Goal: Task Accomplishment & Management: Use online tool/utility

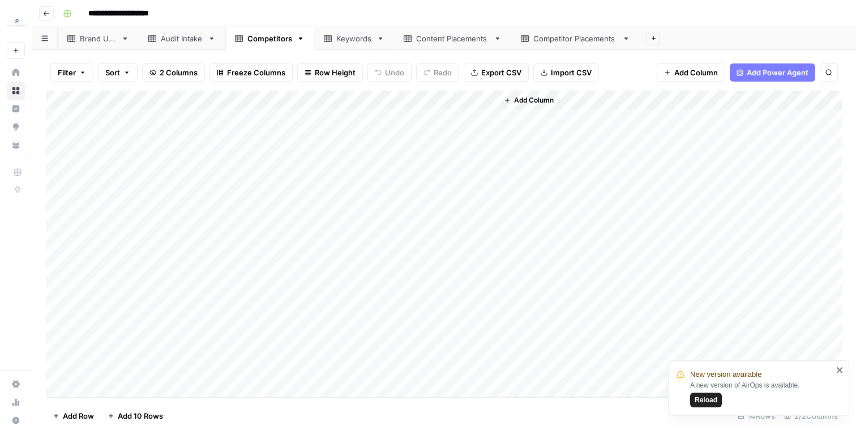
click at [100, 143] on div "Add Column" at bounding box center [444, 244] width 797 height 307
click at [151, 156] on div "Add Column" at bounding box center [444, 244] width 797 height 307
click at [131, 180] on div "Add Column" at bounding box center [444, 244] width 797 height 307
click at [116, 195] on div "Add Column" at bounding box center [444, 244] width 797 height 307
click at [386, 200] on div "Add Column" at bounding box center [444, 244] width 797 height 307
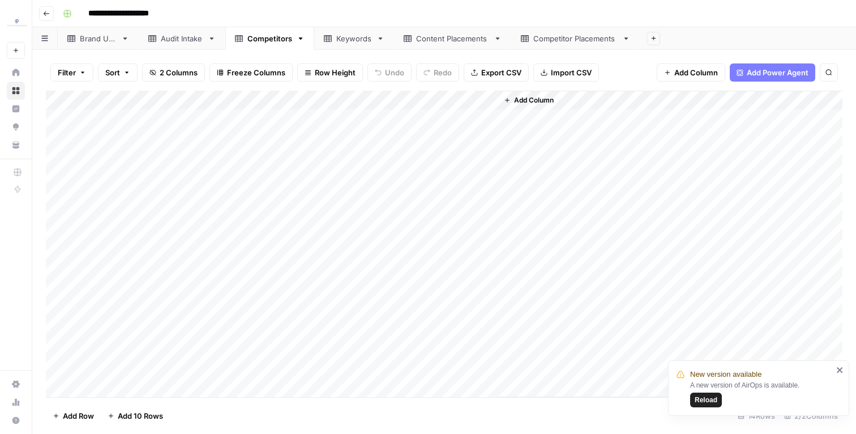
click at [150, 198] on div "Add Column" at bounding box center [444, 244] width 797 height 307
click at [143, 220] on div "Add Column" at bounding box center [444, 244] width 797 height 307
click at [142, 154] on div "Add Column" at bounding box center [444, 244] width 797 height 307
click at [135, 235] on div "Add Column" at bounding box center [444, 244] width 797 height 307
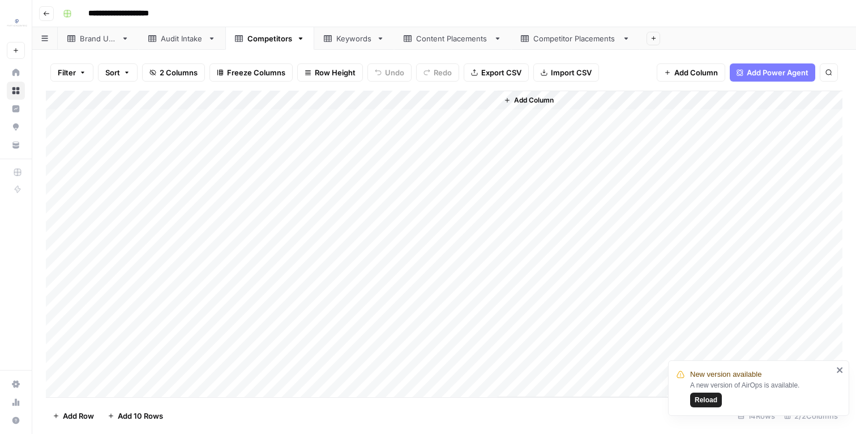
click at [151, 266] on div "Add Column" at bounding box center [444, 244] width 797 height 307
click at [151, 254] on div "Add Column" at bounding box center [444, 244] width 797 height 307
click at [141, 280] on div "Add Column" at bounding box center [444, 244] width 797 height 307
click at [128, 291] on div "Add Column" at bounding box center [444, 244] width 797 height 307
click at [148, 309] on div "Add Column" at bounding box center [444, 244] width 797 height 307
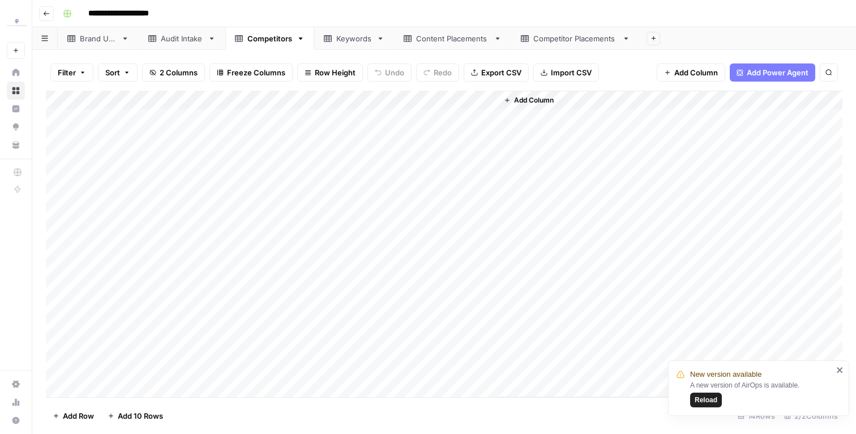
click at [143, 331] on div "Add Column" at bounding box center [444, 244] width 797 height 307
click at [164, 355] on div "Add Column" at bounding box center [444, 244] width 797 height 307
click at [165, 334] on div "Add Column" at bounding box center [444, 244] width 797 height 307
click at [151, 353] on div "Add Column" at bounding box center [444, 244] width 797 height 307
click at [156, 370] on div "Add Column" at bounding box center [444, 244] width 797 height 307
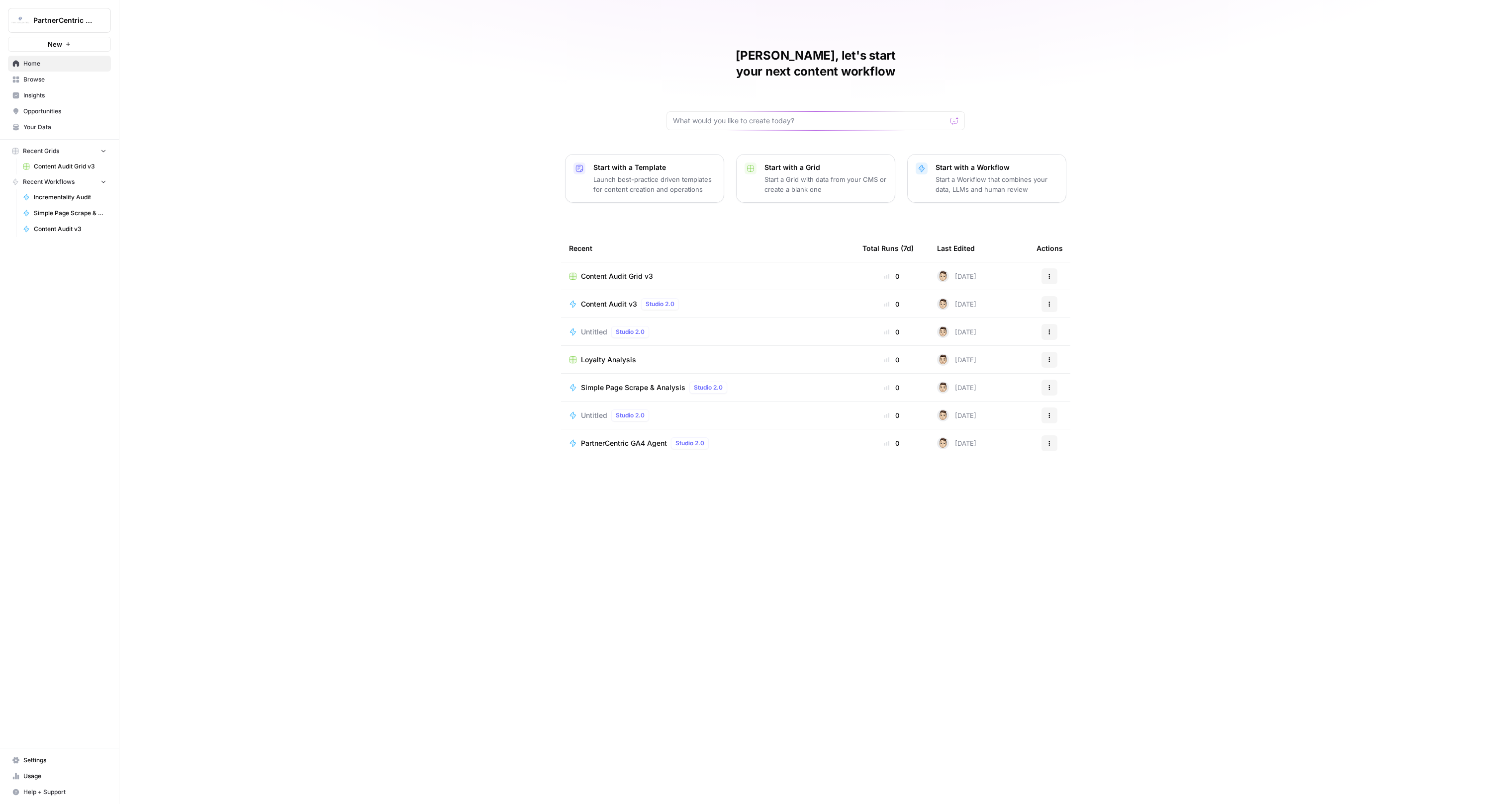
click at [62, 82] on span "Browse" at bounding box center [65, 80] width 83 height 9
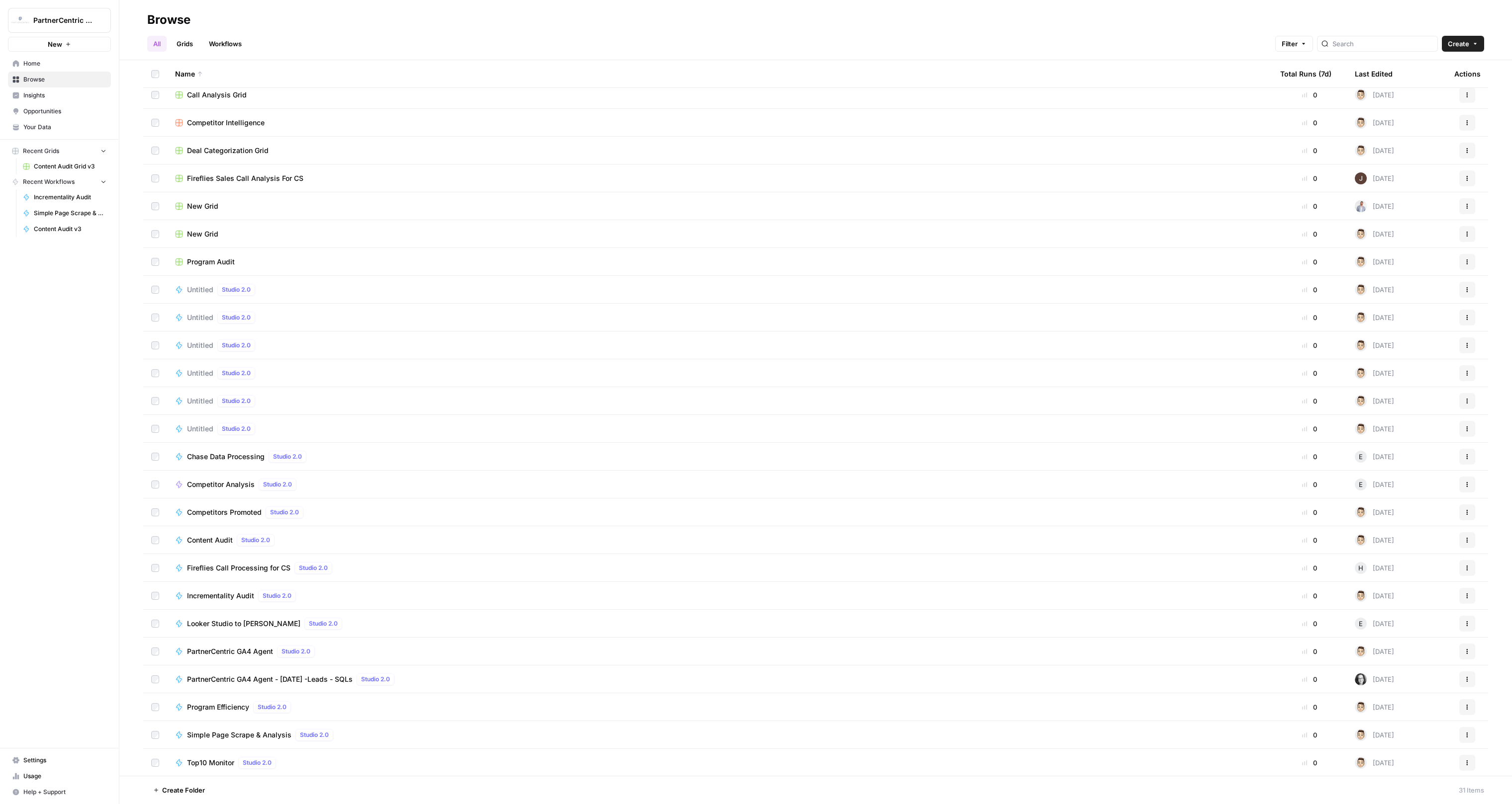
scroll to position [175, 0]
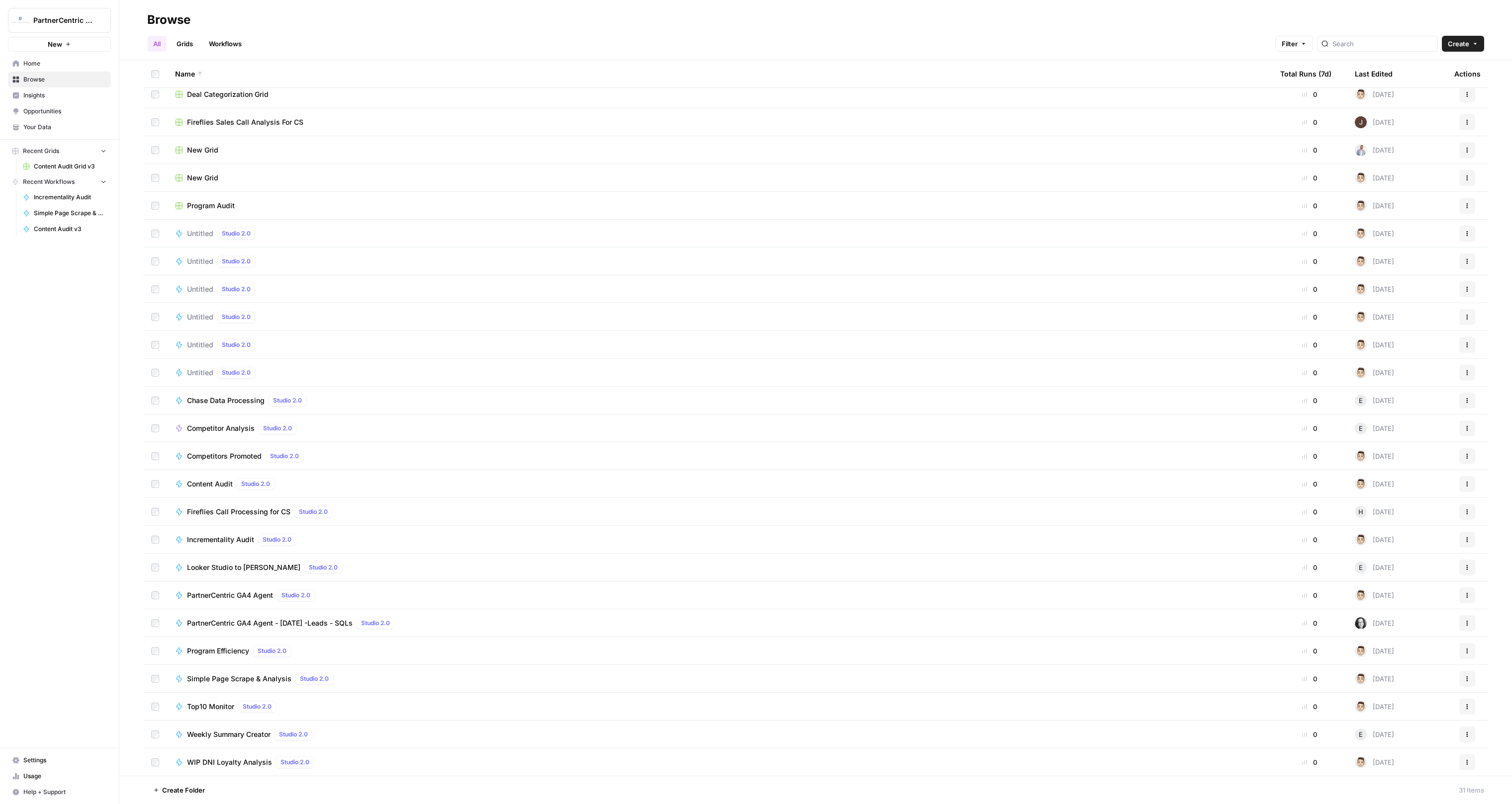
click at [234, 626] on span "PartnerCentric GA4 Agent - August 2025 -Leads - SQLs" at bounding box center [270, 623] width 166 height 10
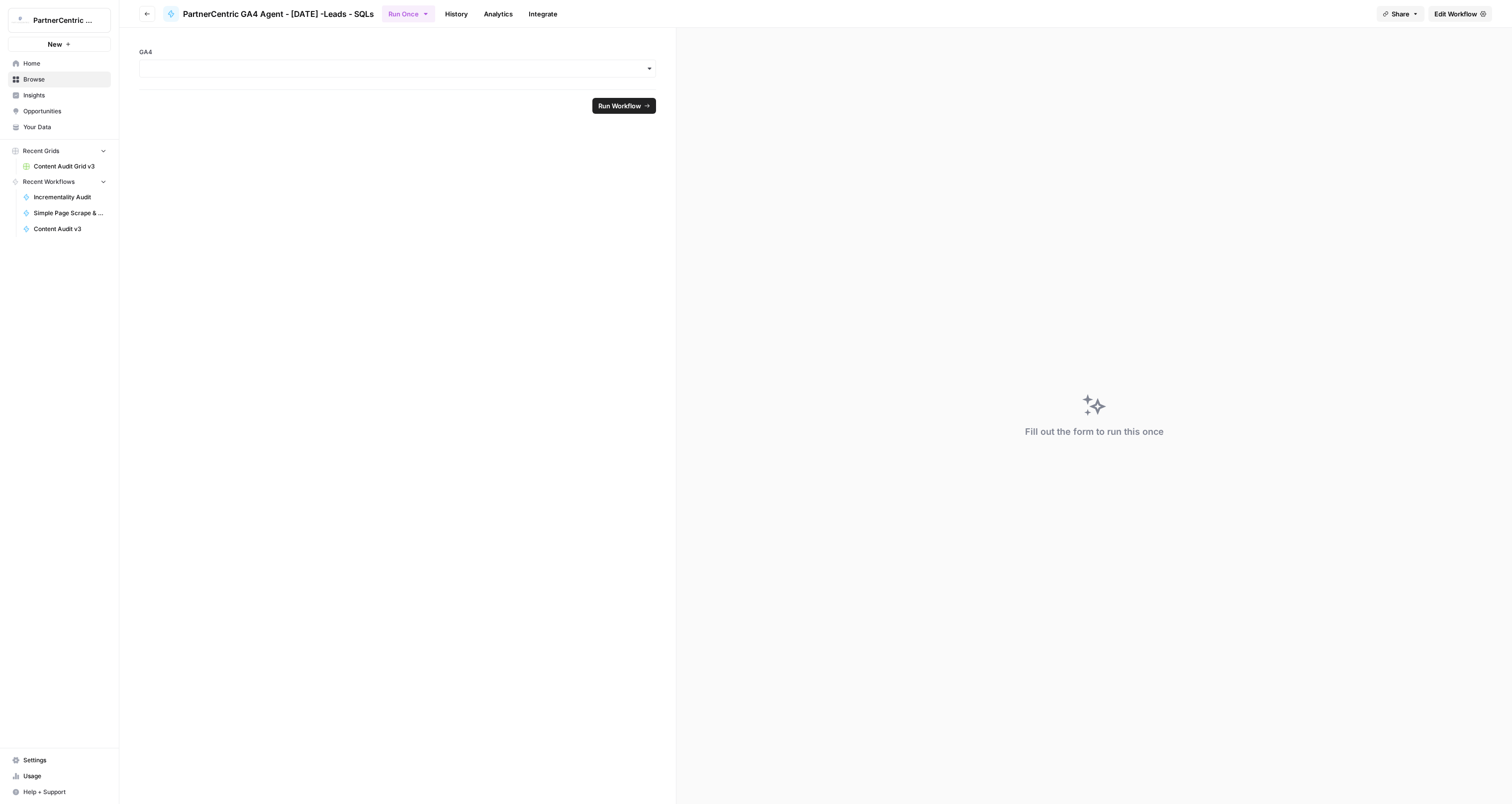
click at [1470, 14] on span "Edit Workflow" at bounding box center [1456, 13] width 43 height 10
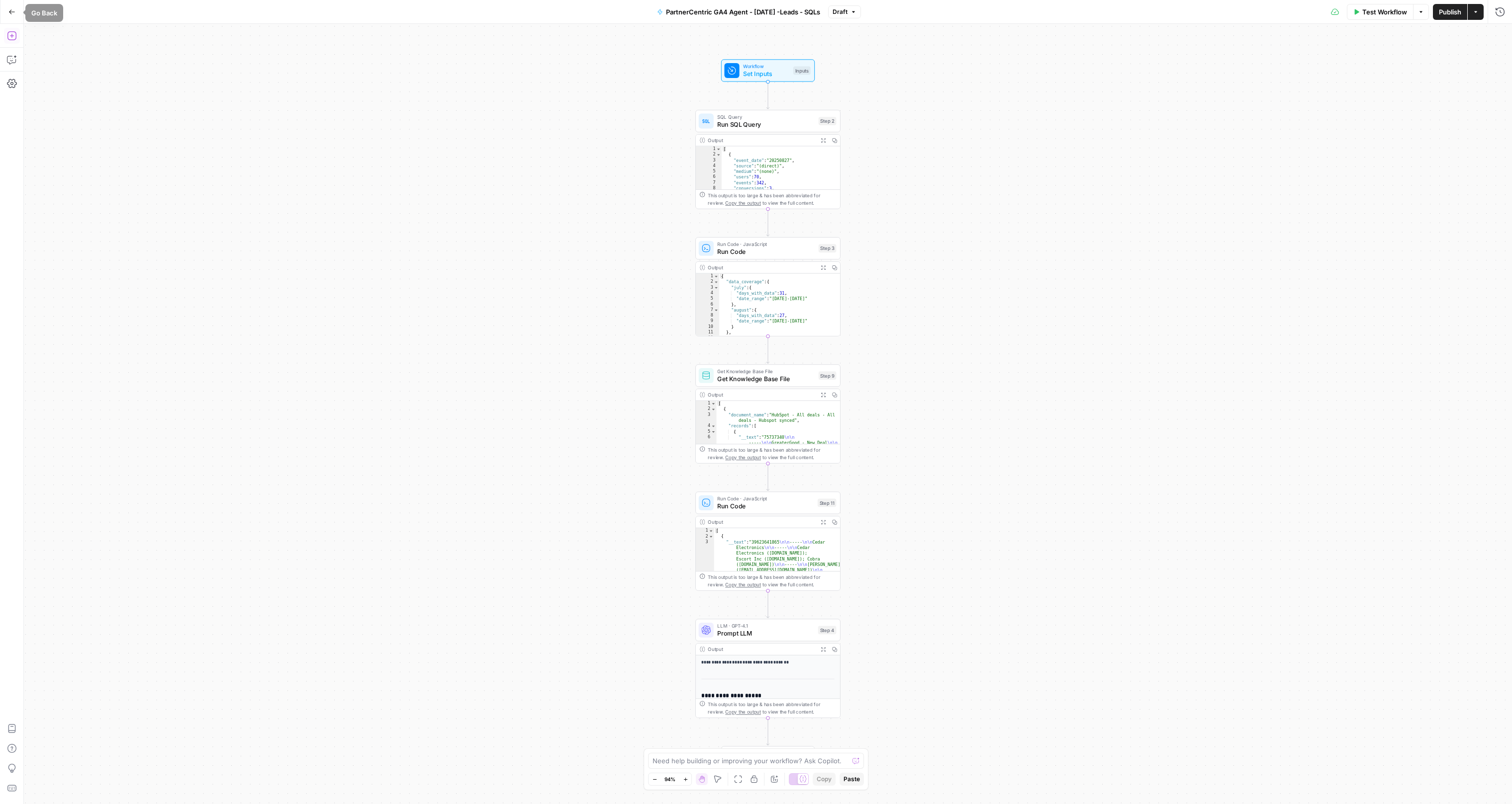
click at [14, 32] on icon "button" at bounding box center [11, 35] width 10 height 10
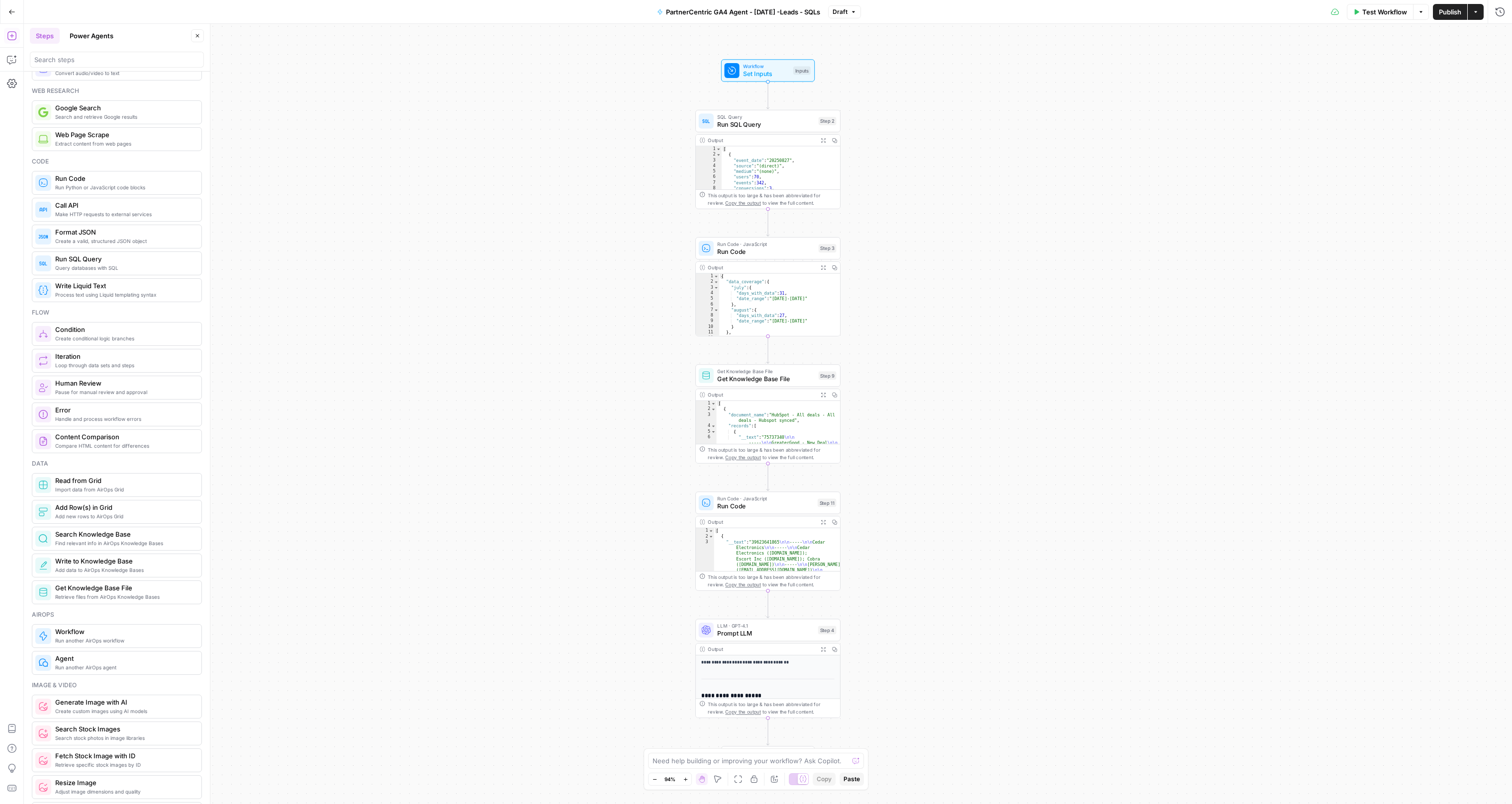
scroll to position [52, 0]
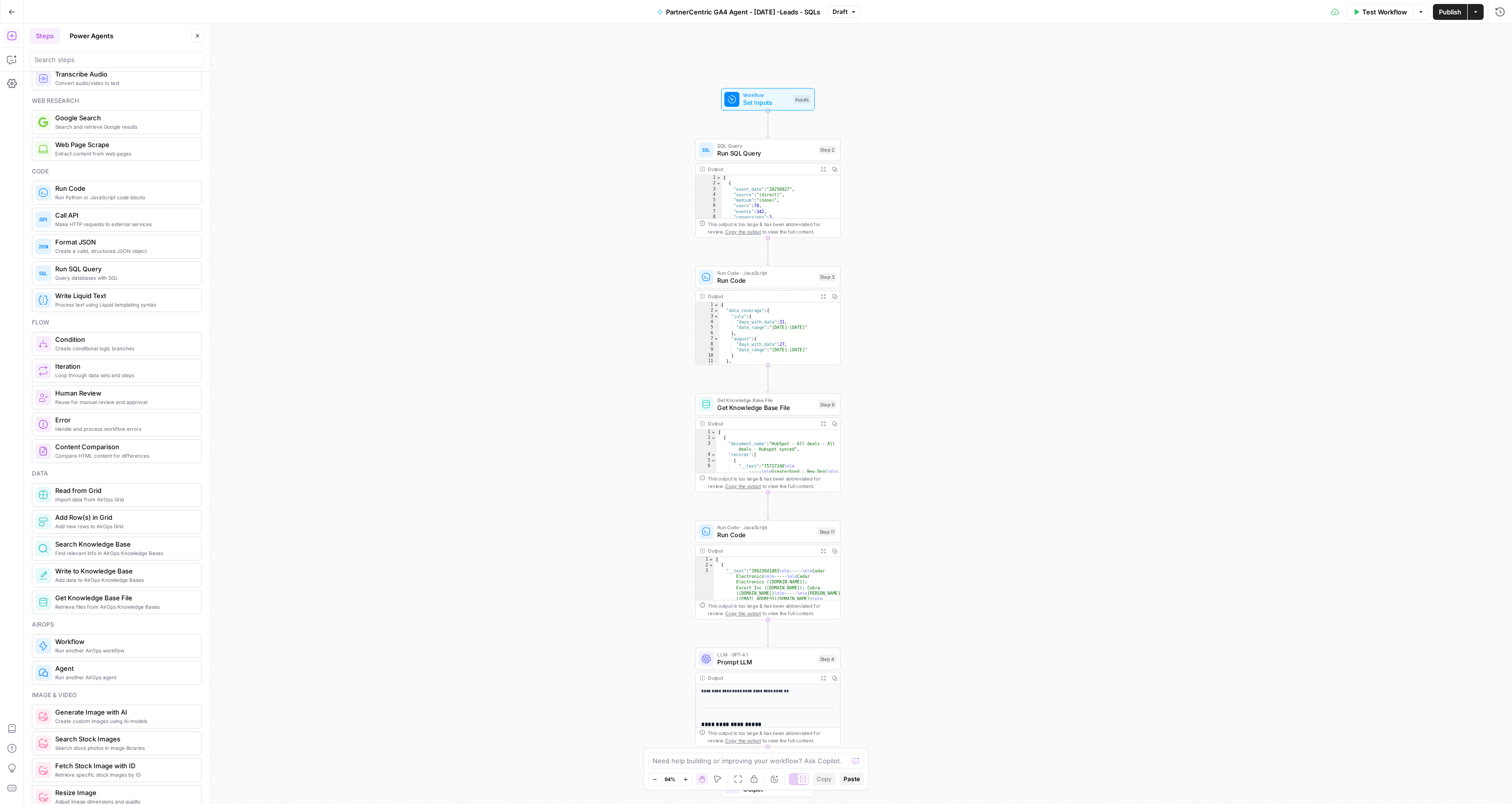
click at [583, 564] on div "Workflow Set Inputs Inputs SQL Query Run SQL Query Step 2 Output Expand Output …" at bounding box center [767, 413] width 1488 height 780
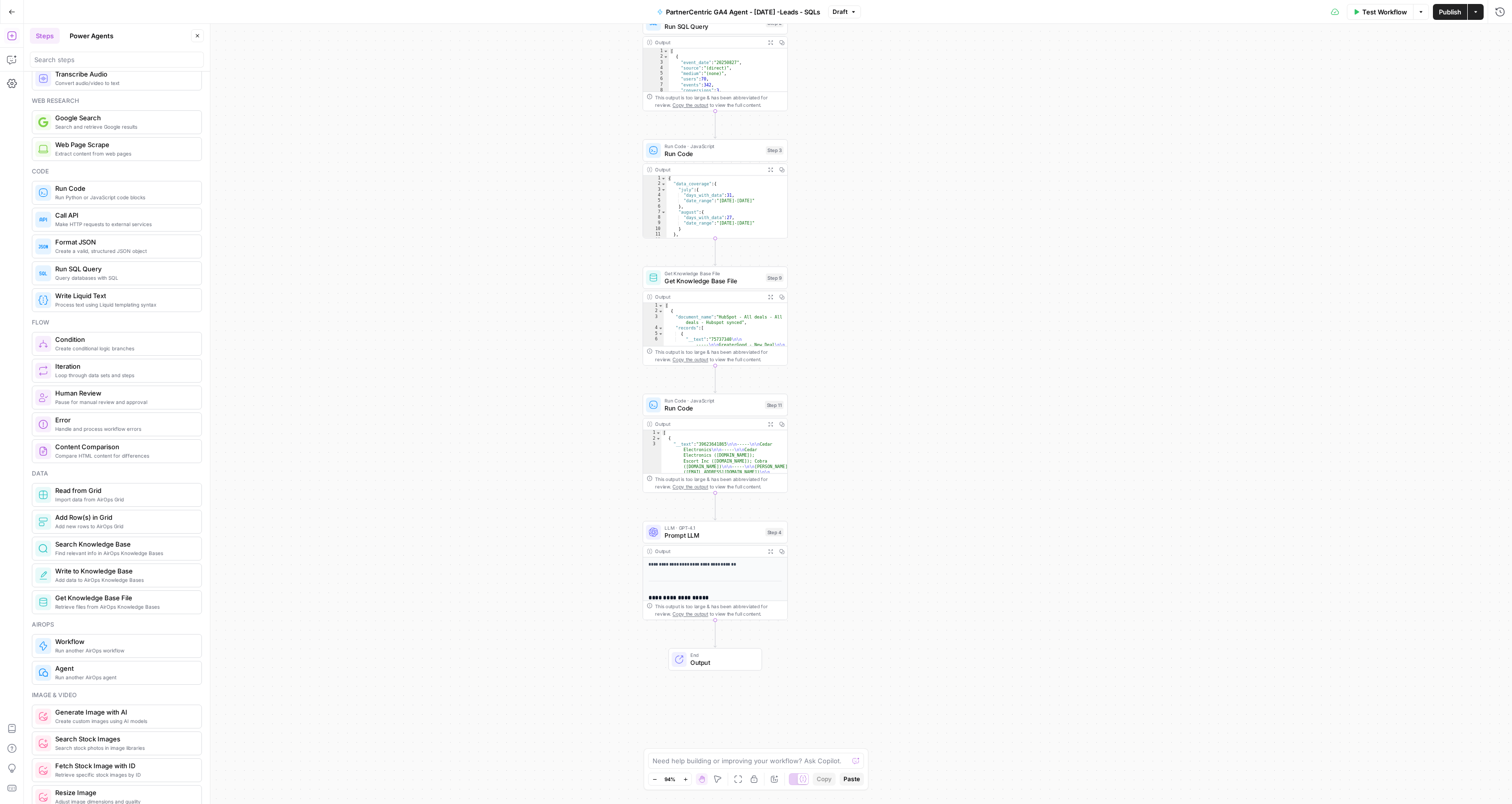
drag, startPoint x: 637, startPoint y: 601, endPoint x: 591, endPoint y: 495, distance: 115.6
click at [591, 496] on div "Workflow Set Inputs Inputs SQL Query Run SQL Query Step 2 Output Expand Output …" at bounding box center [767, 413] width 1488 height 780
